Goal: Navigation & Orientation: Find specific page/section

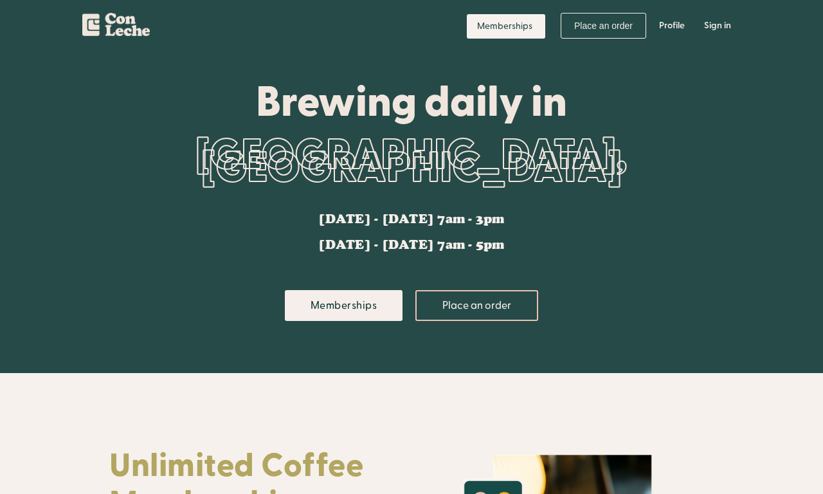
click at [108, 20] on img "home" at bounding box center [116, 22] width 68 height 28
click at [678, 23] on link "Profile" at bounding box center [672, 25] width 45 height 39
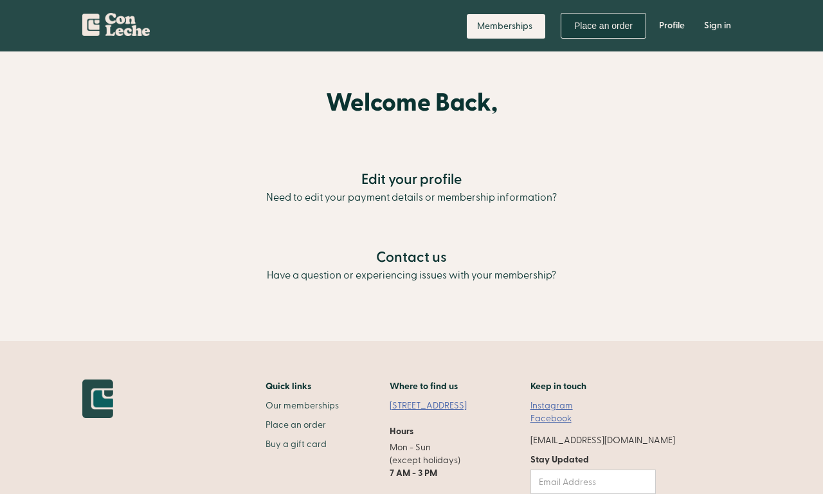
click at [595, 28] on link "Place an order" at bounding box center [604, 26] width 86 height 26
